Goal: Check status

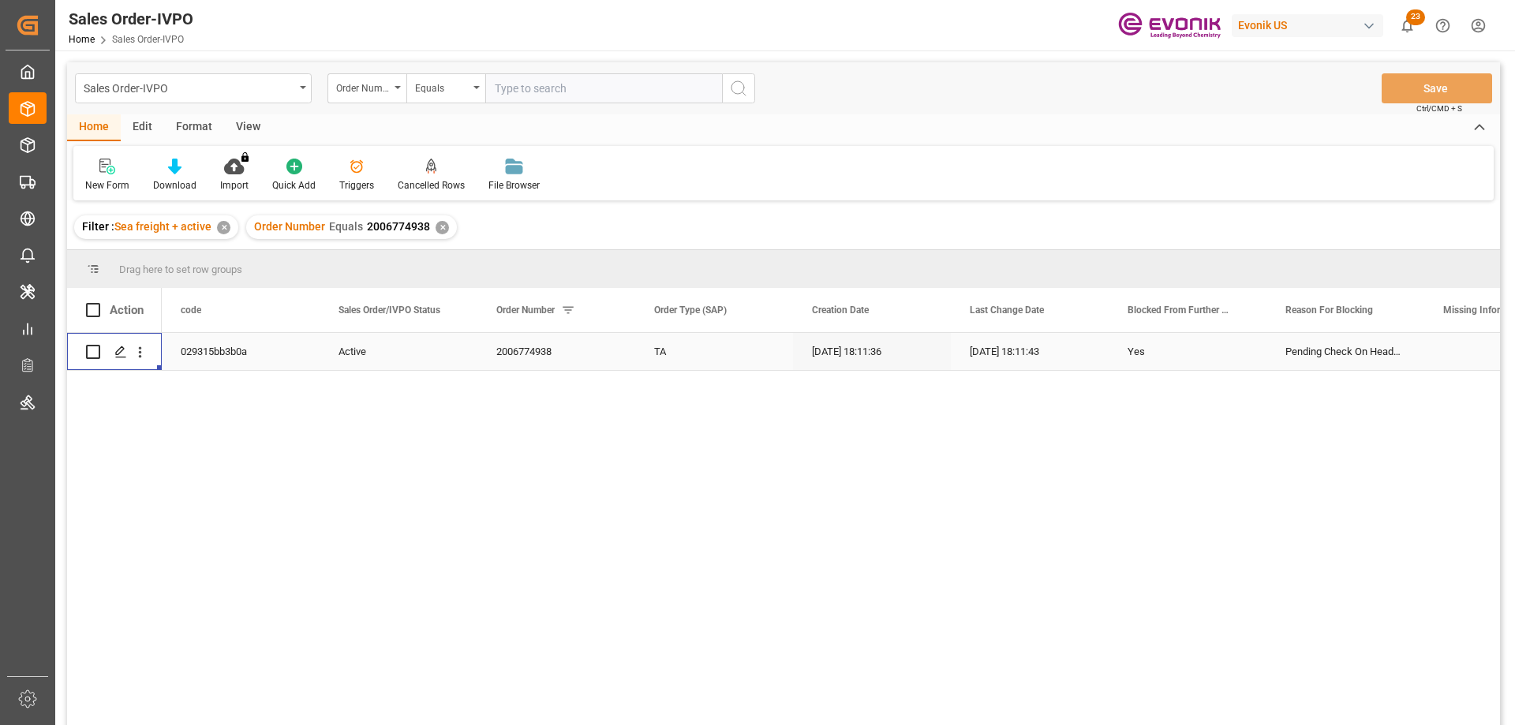
click at [585, 92] on input "text" at bounding box center [603, 88] width 237 height 30
paste input "0046448371"
type input "0046448371"
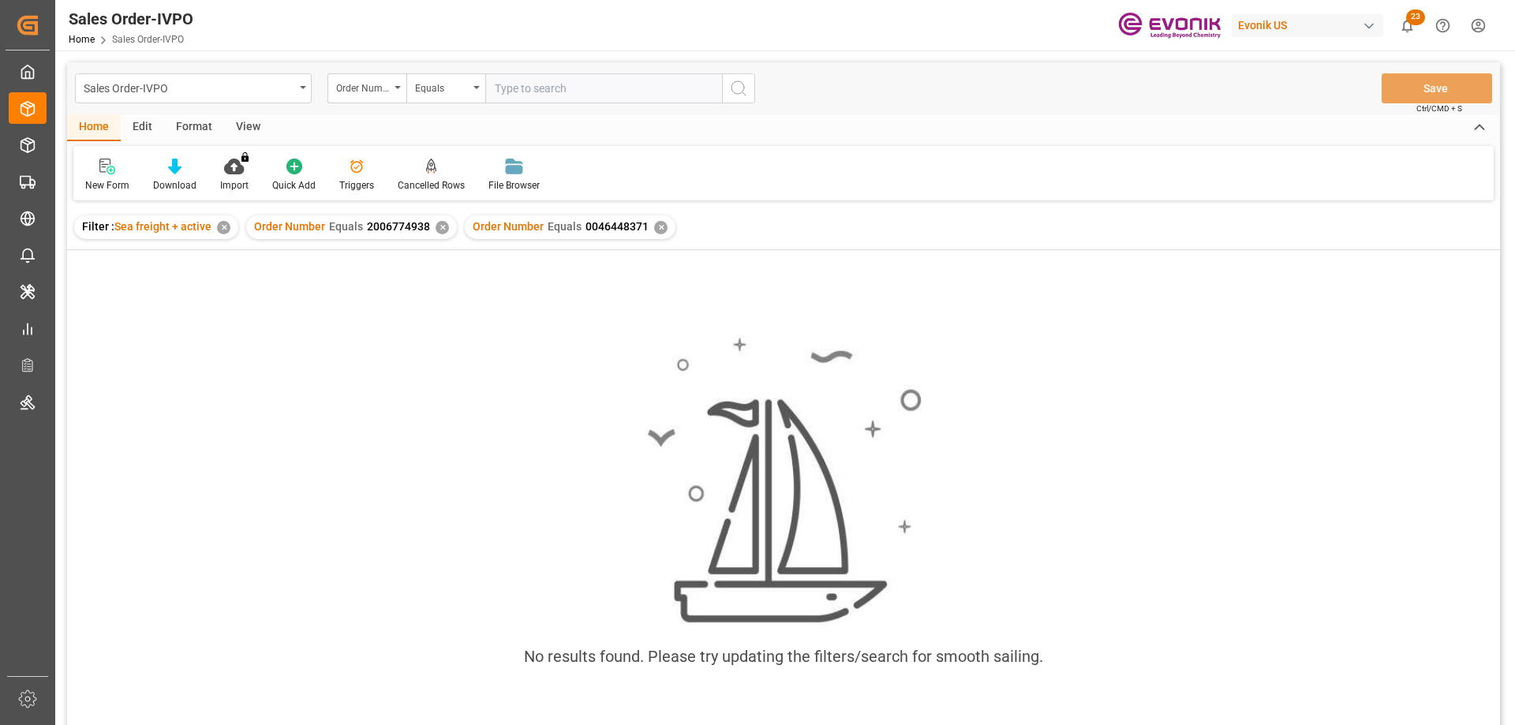
click at [440, 226] on div "✕" at bounding box center [442, 227] width 13 height 13
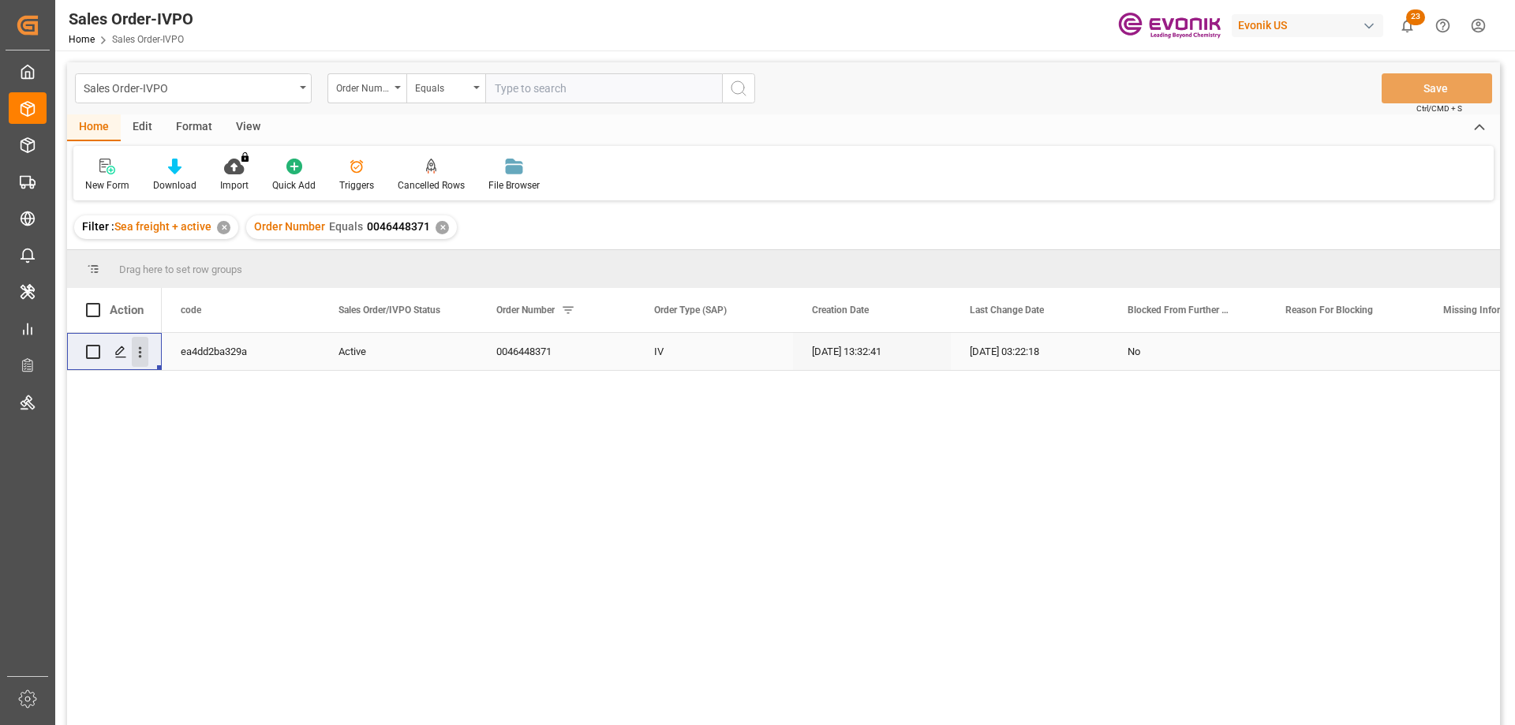
click at [144, 355] on icon "open menu" at bounding box center [140, 352] width 17 height 17
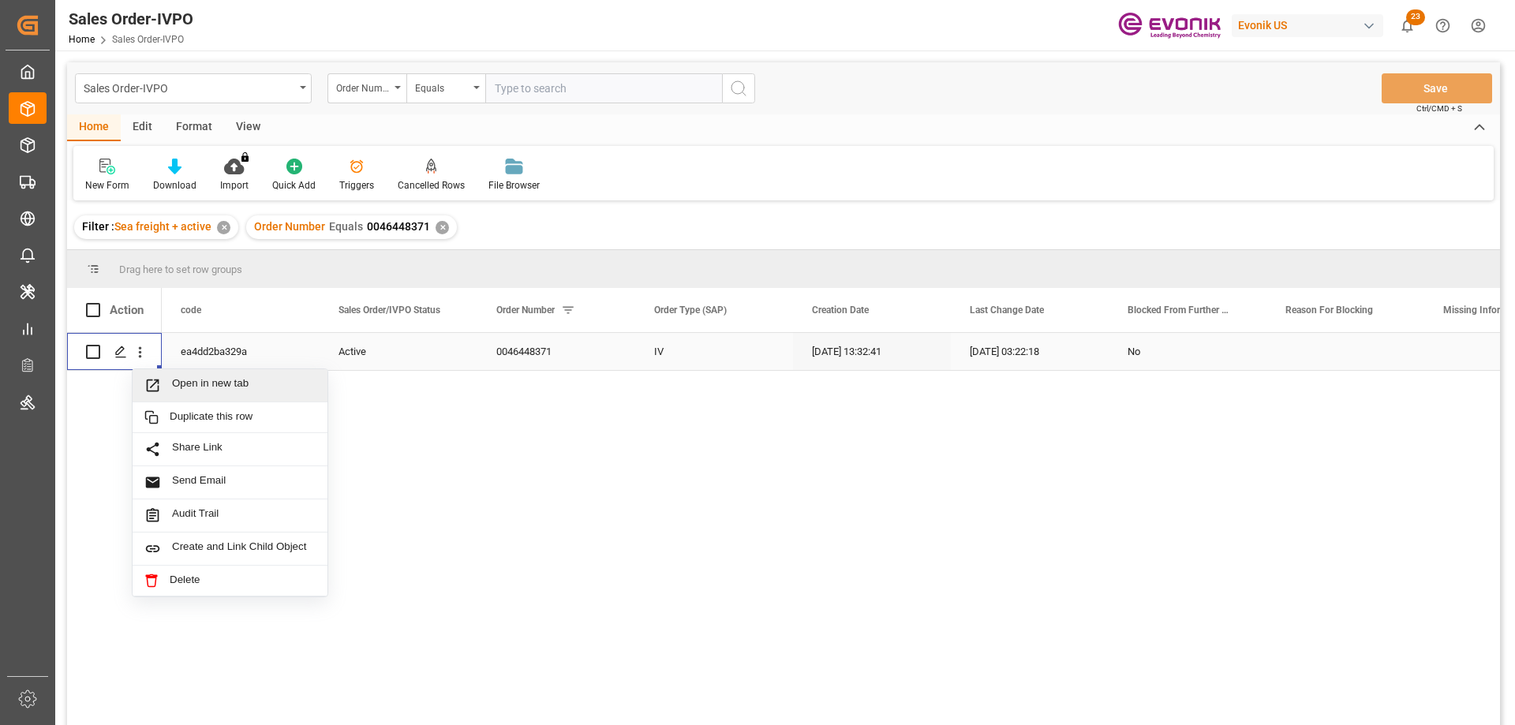
click at [187, 377] on span "Open in new tab" at bounding box center [244, 385] width 144 height 17
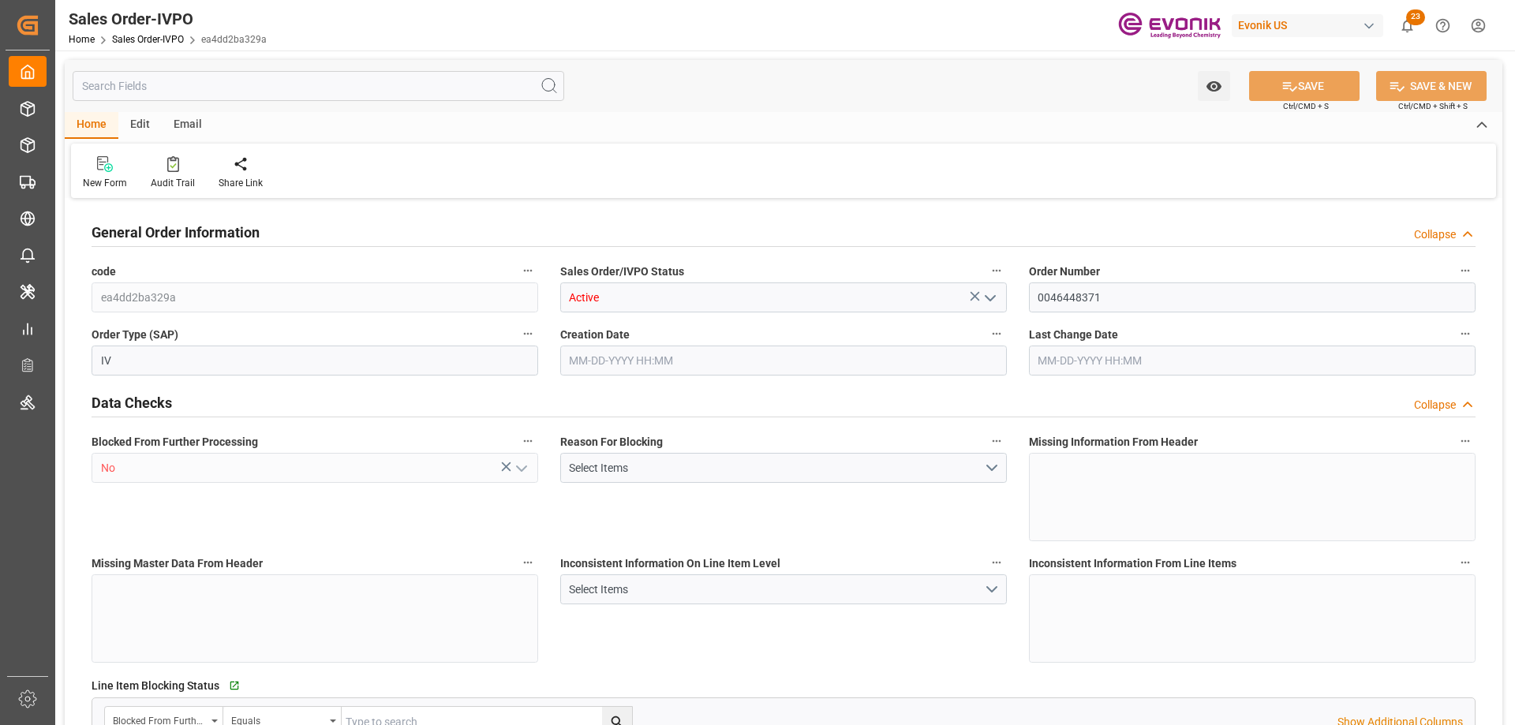
type input "BEANR"
type input "0"
type input "1"
type input "2"
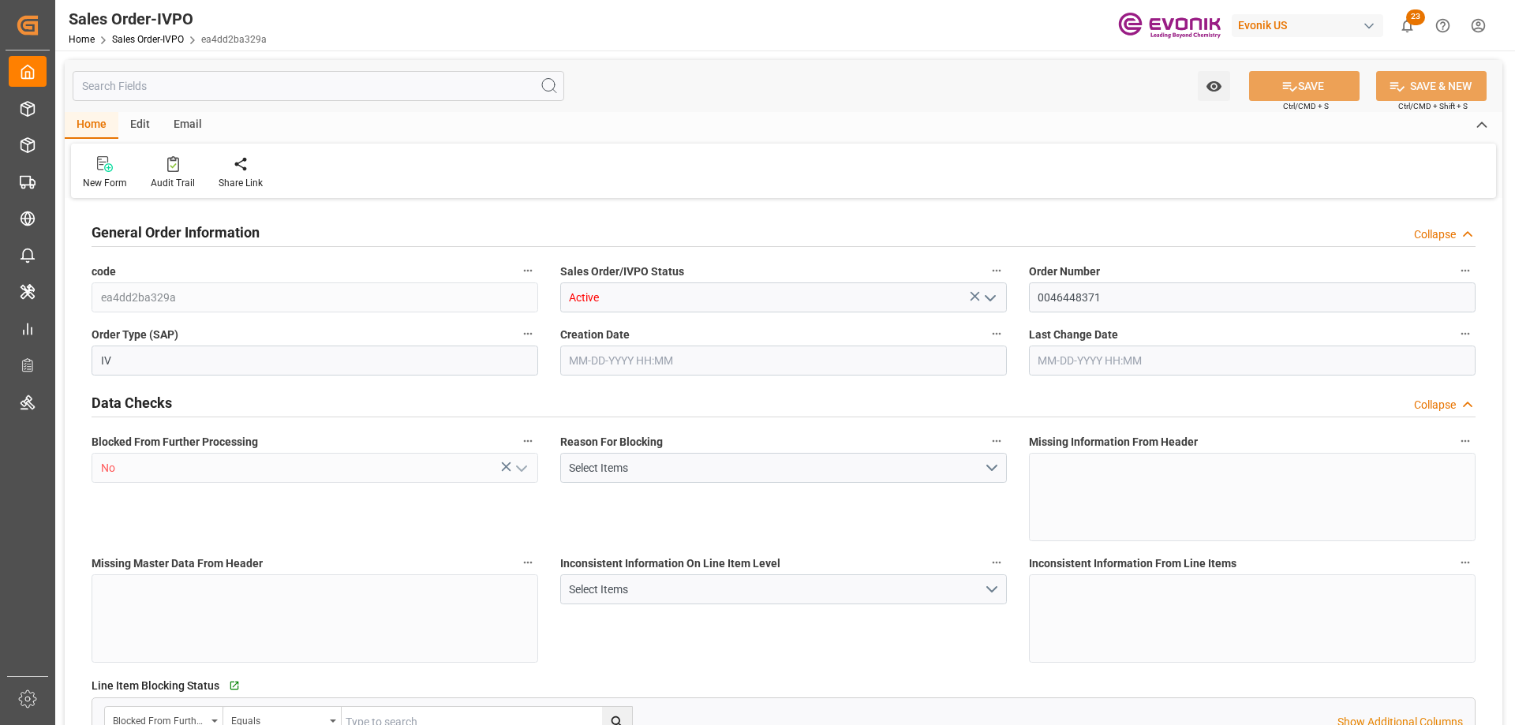
type input "18696.432"
type input "76.1322"
type input "19000"
type input "60"
type input "[DATE] 13:32"
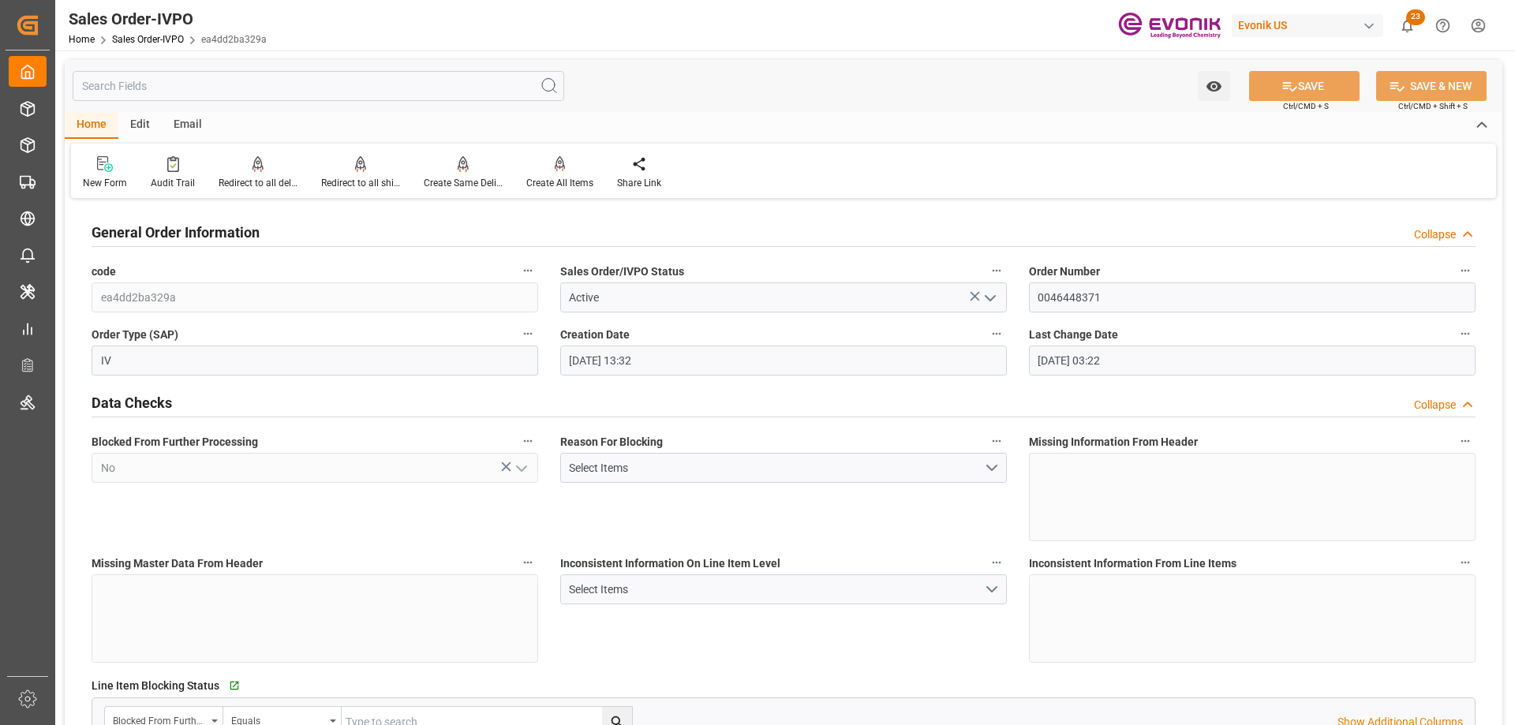
type input "[DATE] 03:22"
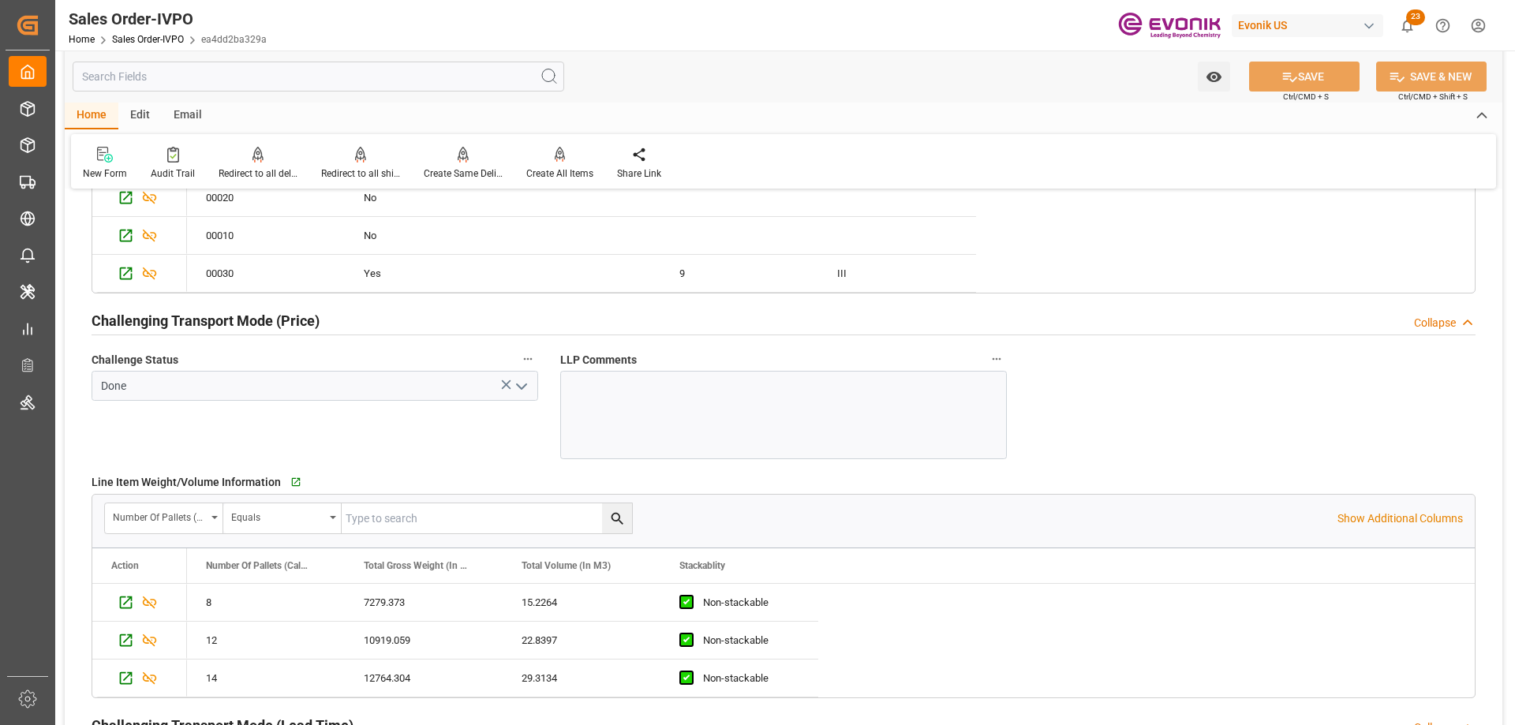
scroll to position [1657, 0]
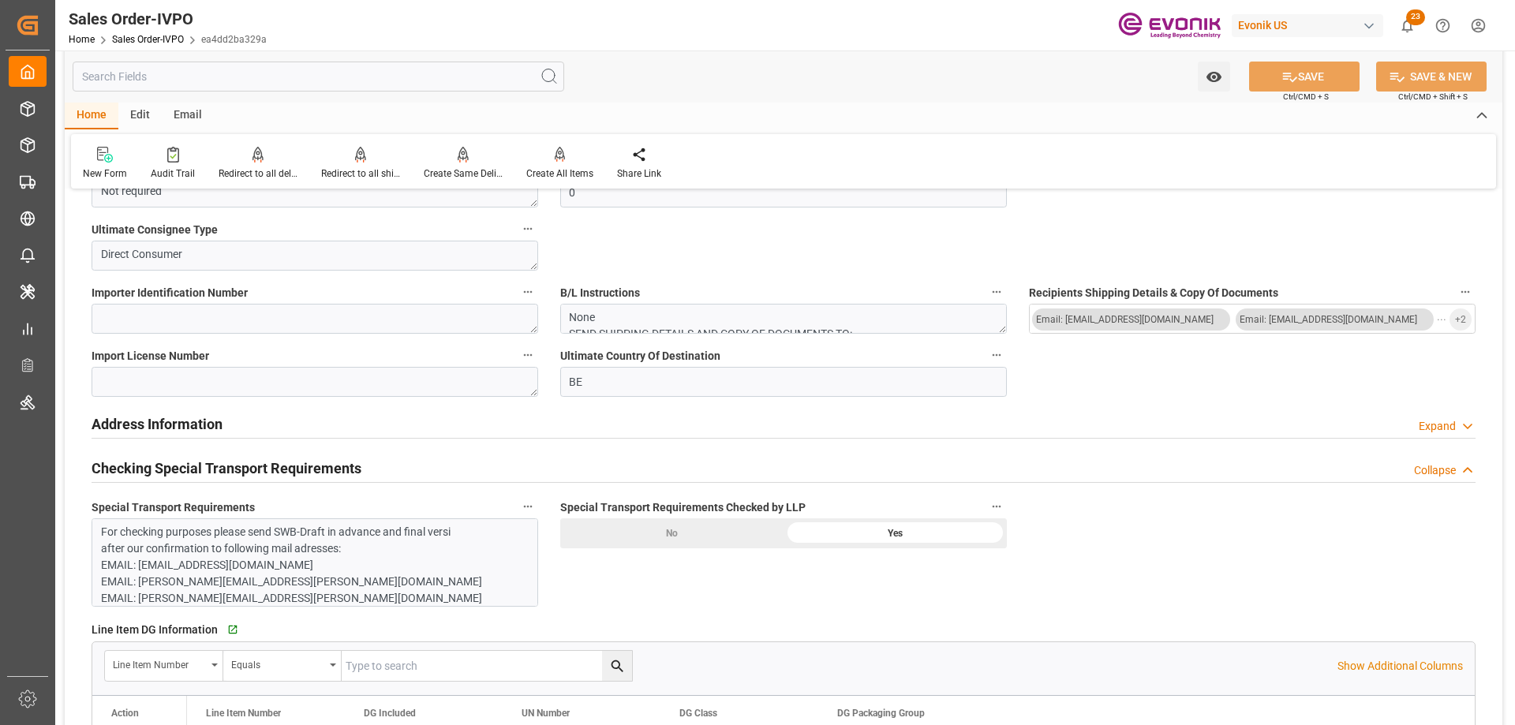
click at [239, 552] on p "For checking purposes please send SWB-Draft in advance and final versi after ou…" at bounding box center [309, 573] width 416 height 99
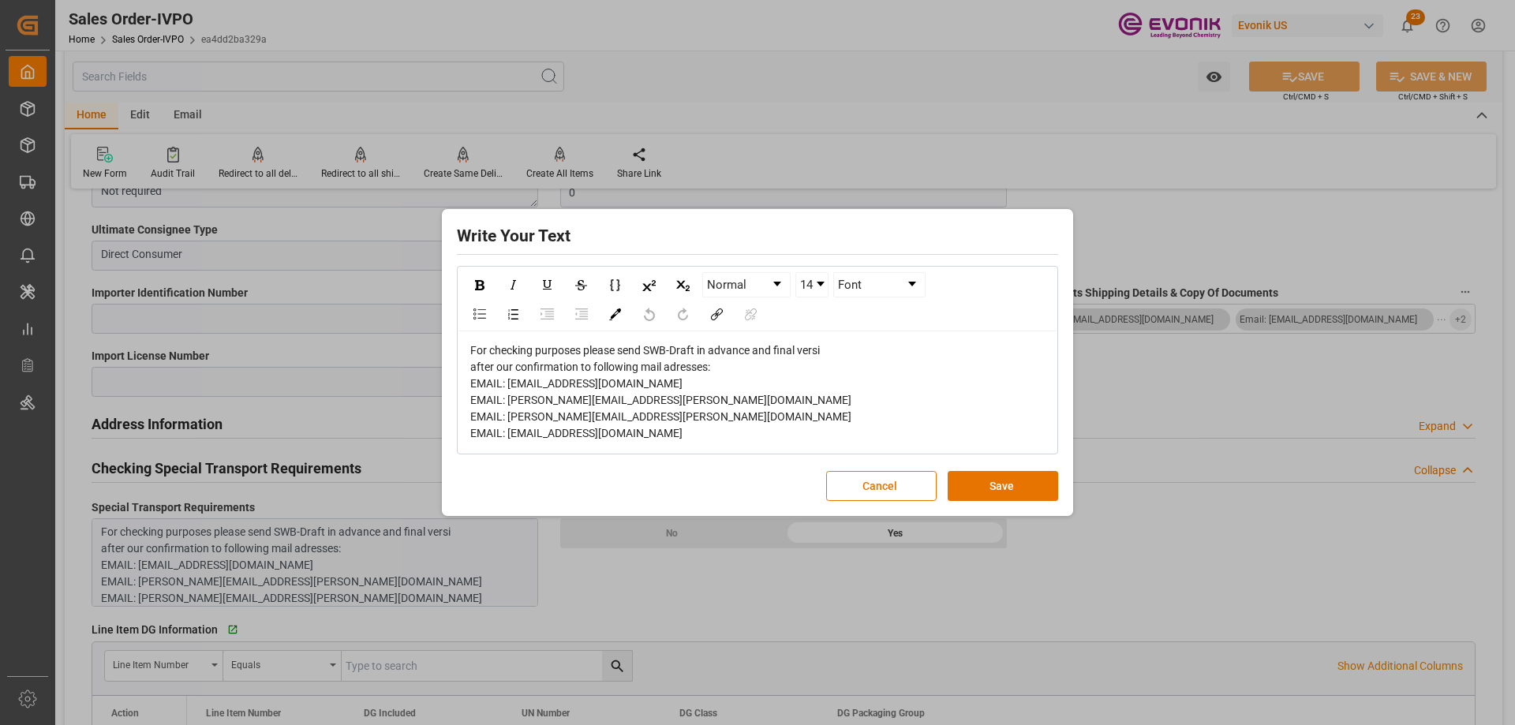
click at [672, 549] on div "Write Your Text Normal 14 Font For checking purposes please send SWB-Draft in a…" at bounding box center [757, 362] width 1515 height 725
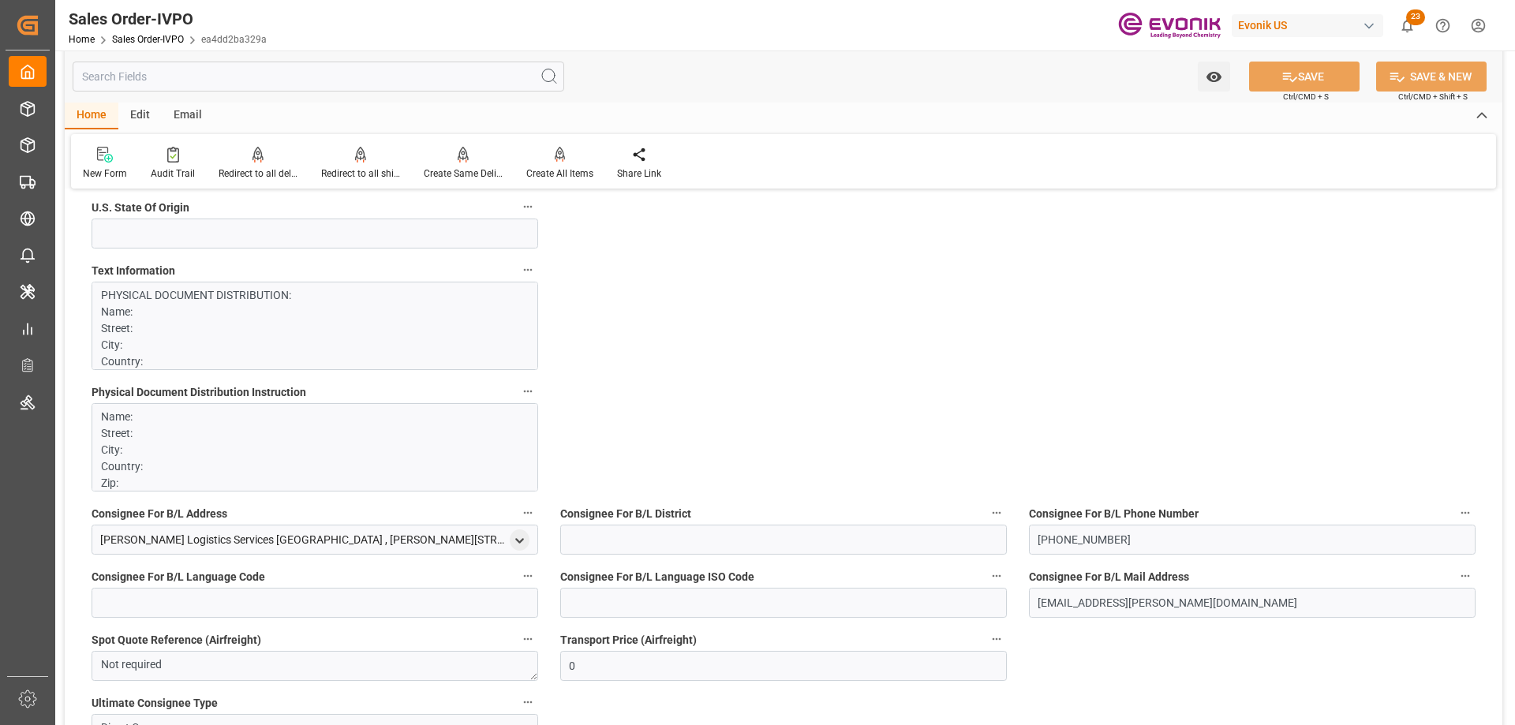
scroll to position [947, 0]
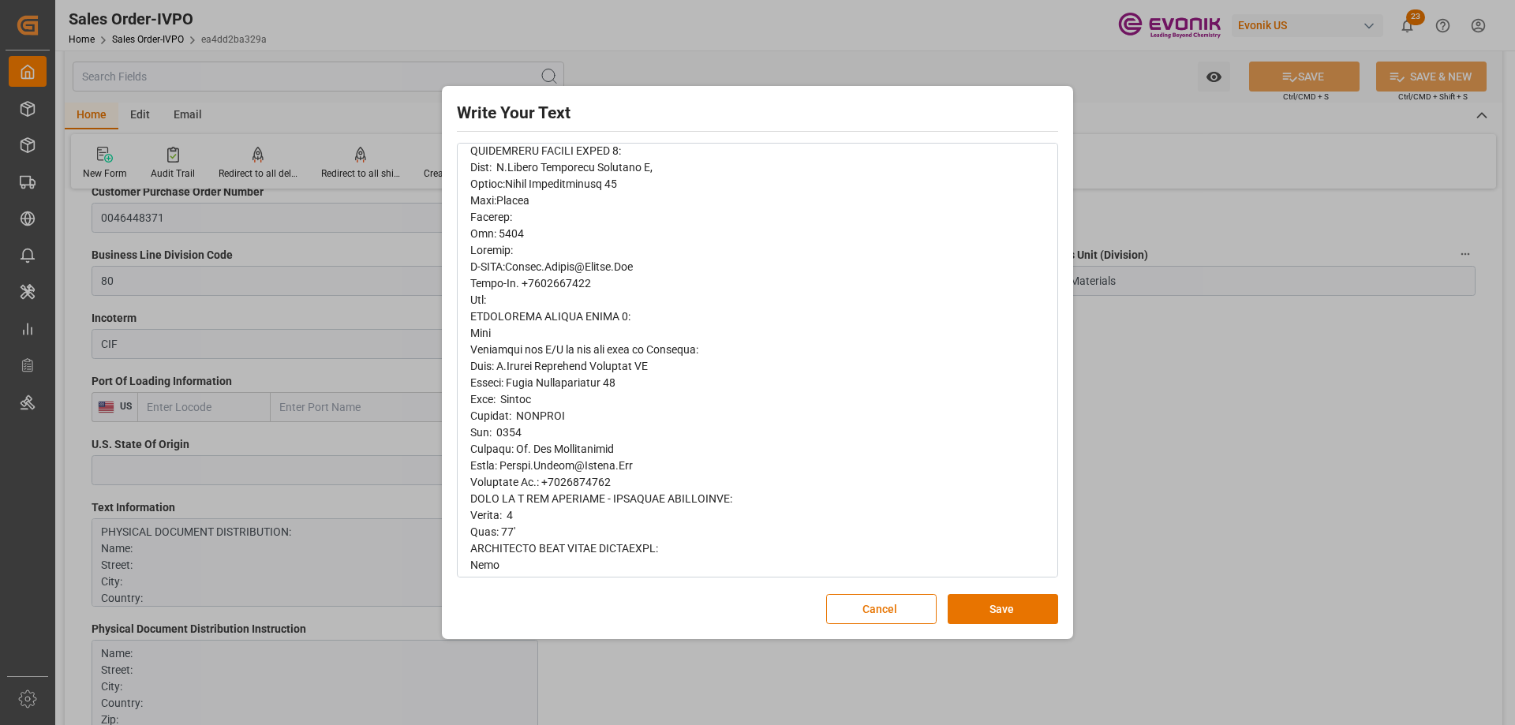
scroll to position [474, 0]
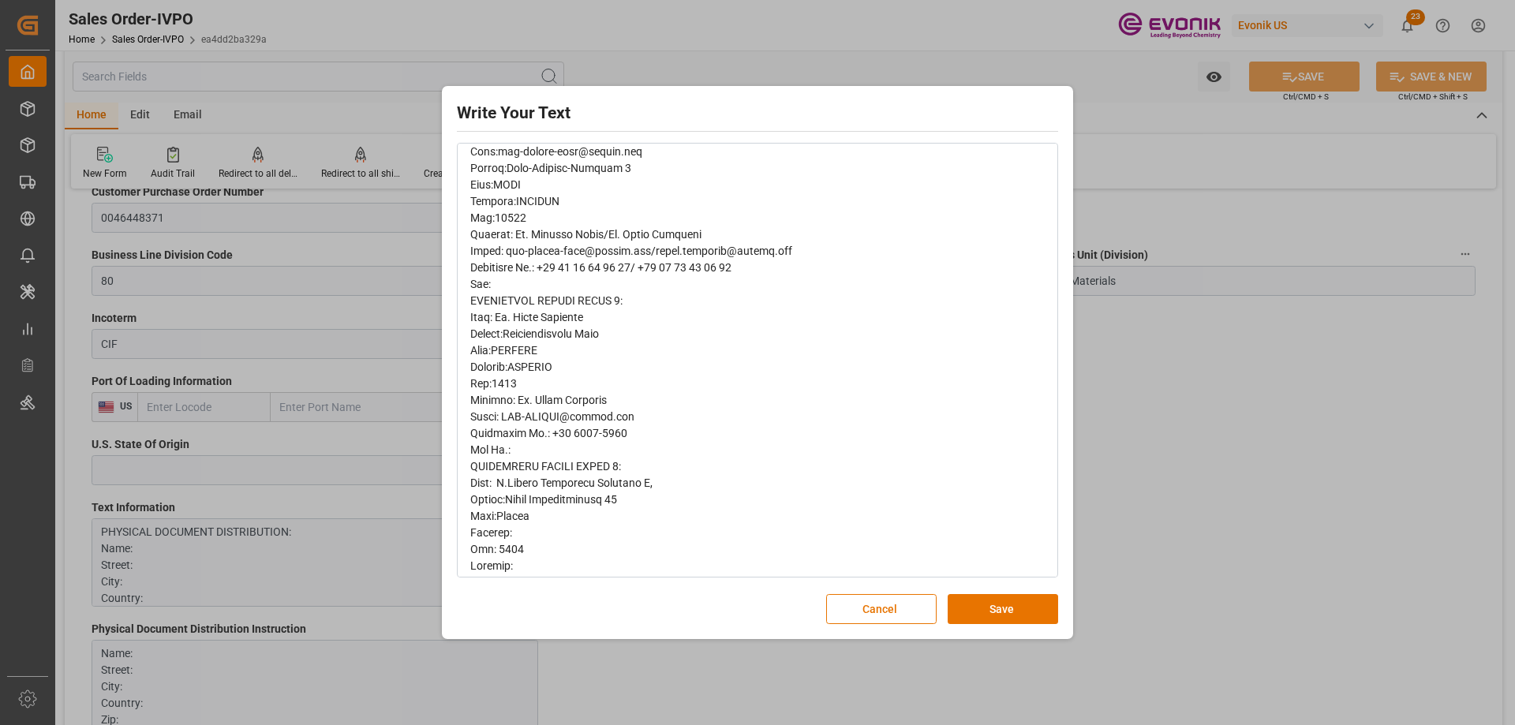
click at [1241, 437] on div "Write Your Text Normal 14 Font Cancel Save" at bounding box center [757, 362] width 1515 height 725
